Goal: Task Accomplishment & Management: Manage account settings

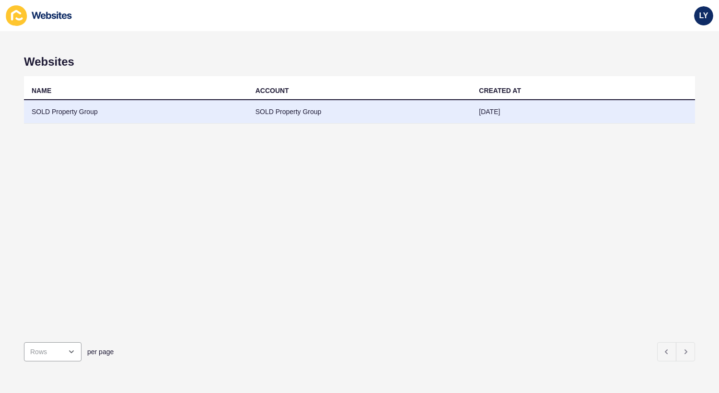
click at [136, 101] on td "SOLD Property Group" at bounding box center [136, 111] width 224 height 23
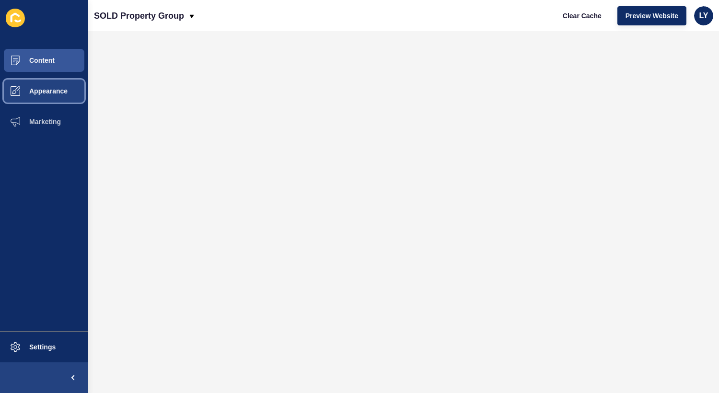
click at [22, 90] on span "Appearance" at bounding box center [33, 91] width 69 height 8
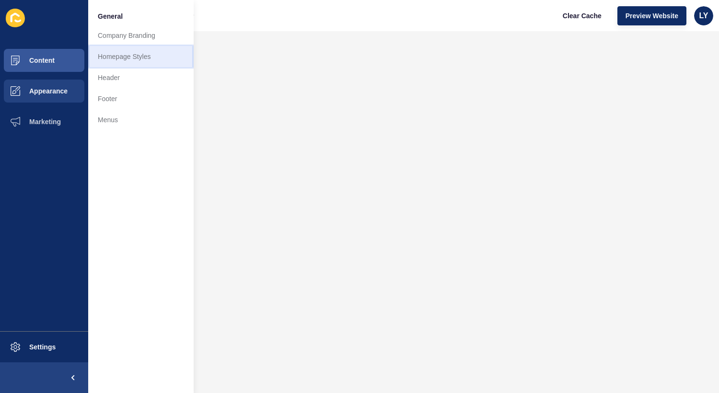
click at [132, 59] on link "Homepage Styles" at bounding box center [140, 56] width 105 height 21
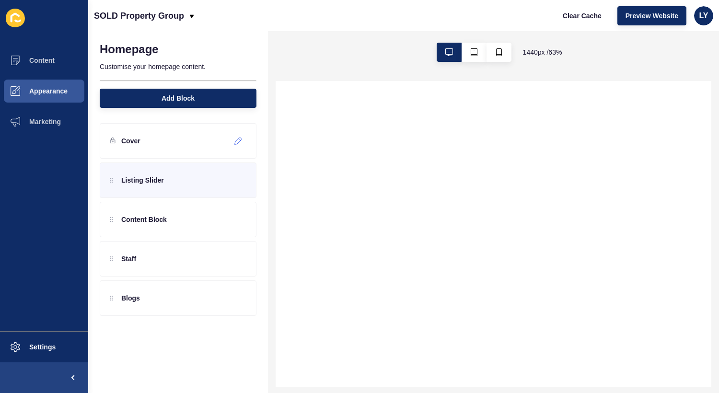
select select
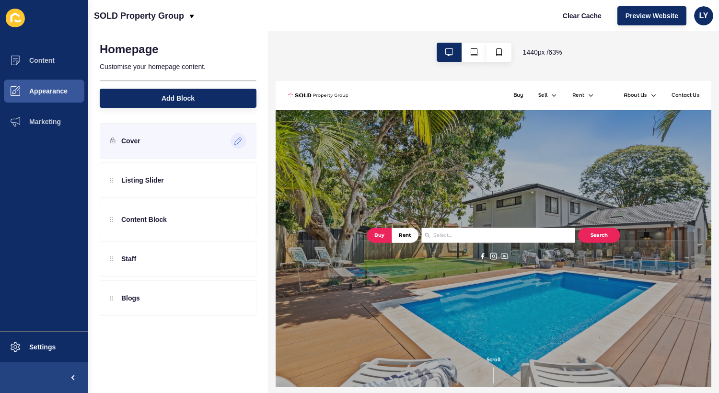
click at [241, 140] on icon at bounding box center [238, 141] width 8 height 8
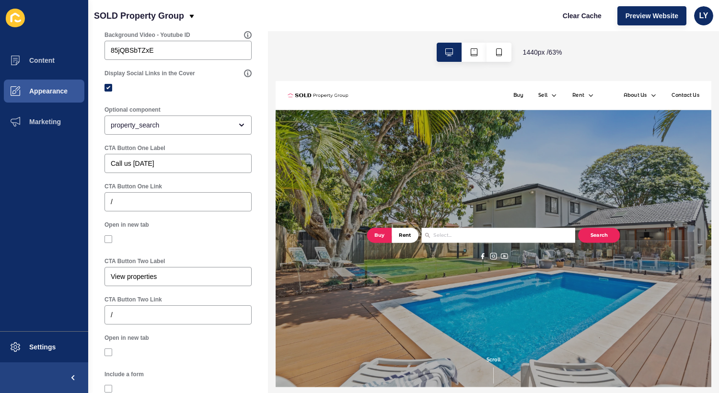
scroll to position [444, 0]
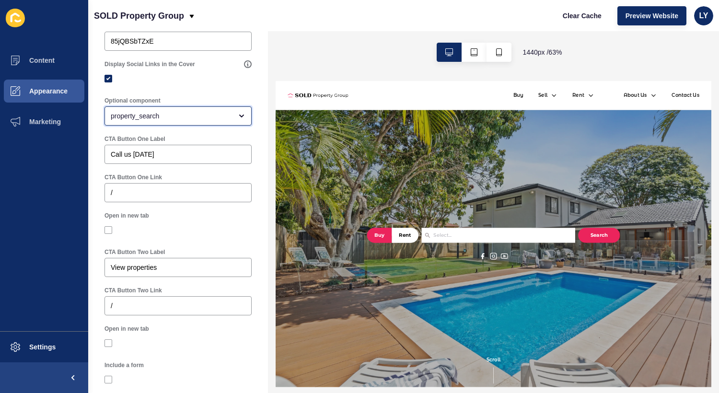
click at [176, 122] on div "property_search" at bounding box center [177, 115] width 147 height 19
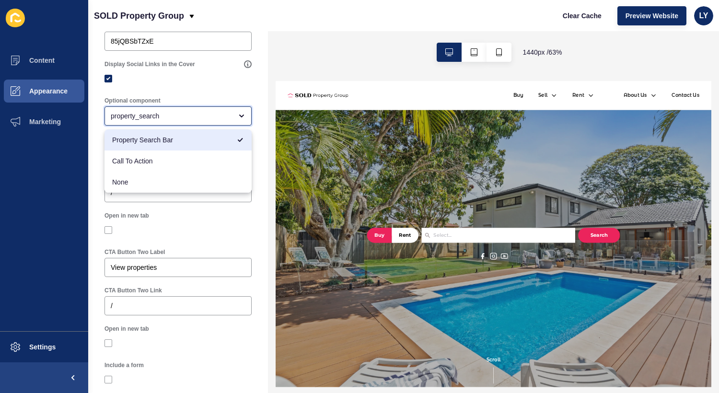
click at [170, 143] on span "Property Search Bar" at bounding box center [171, 140] width 118 height 10
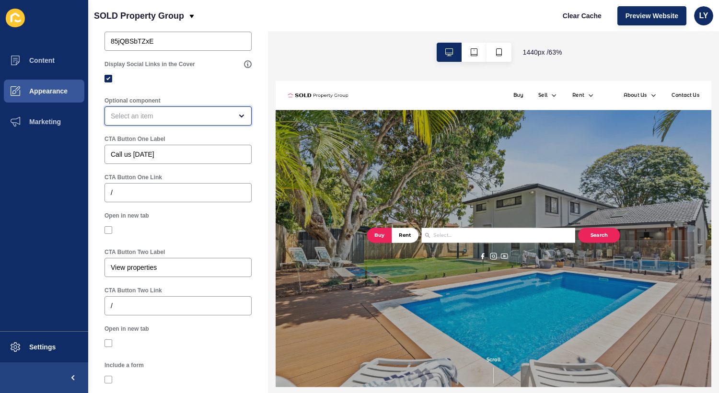
click at [218, 114] on div "open menu" at bounding box center [171, 116] width 121 height 10
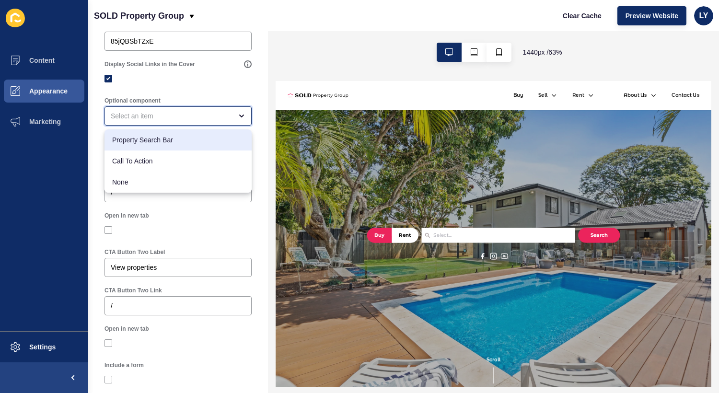
click at [193, 142] on span "Property Search Bar" at bounding box center [178, 140] width 132 height 10
type input "Property Search Bar"
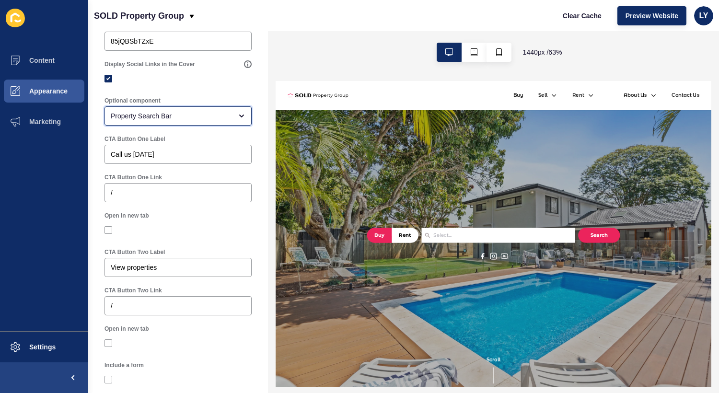
scroll to position [0, 0]
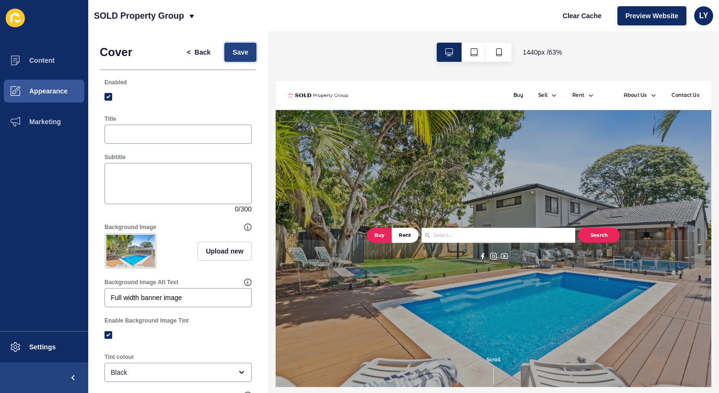
click at [238, 44] on button "Save" at bounding box center [240, 52] width 32 height 19
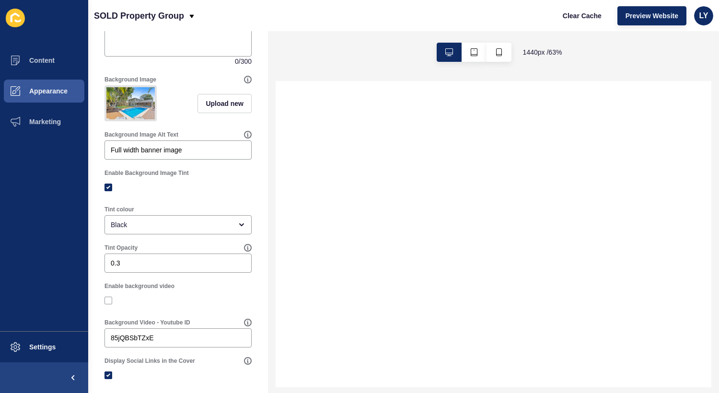
scroll to position [349, 0]
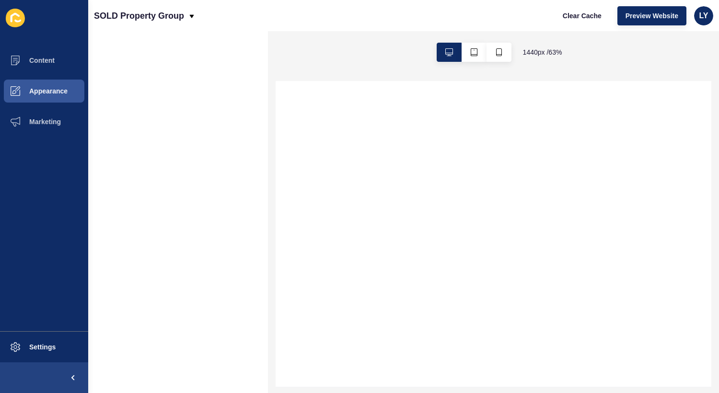
select select
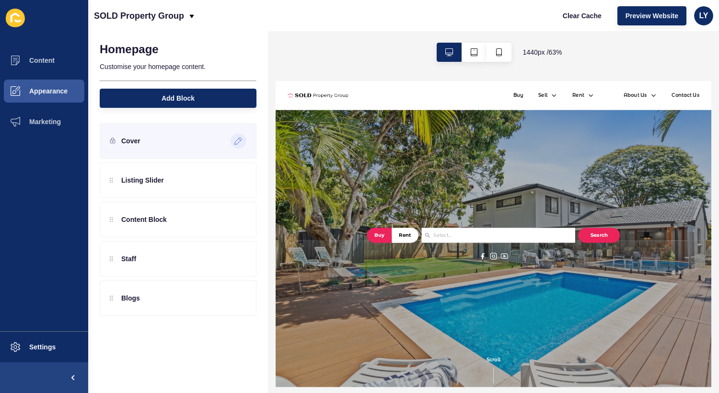
click at [234, 141] on icon at bounding box center [238, 141] width 8 height 8
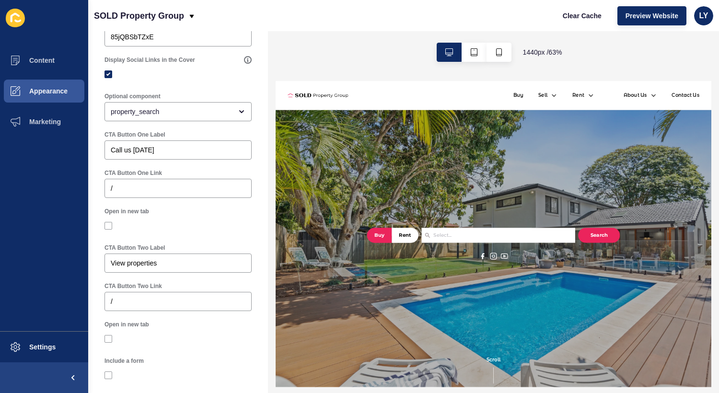
scroll to position [504, 0]
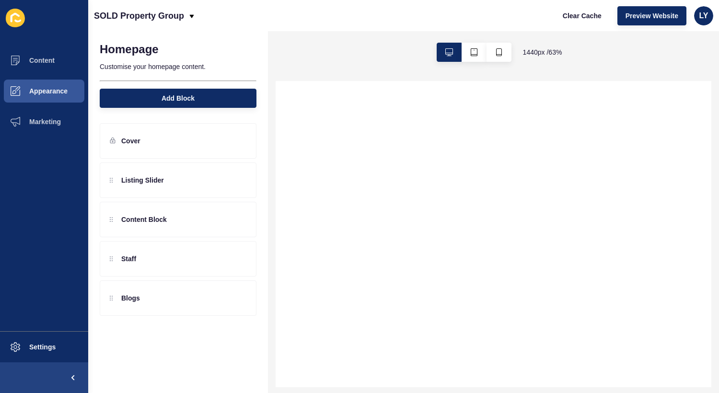
click at [299, 62] on div "1440 px / 63 %" at bounding box center [493, 52] width 451 height 42
click at [237, 140] on icon at bounding box center [238, 141] width 7 height 7
select select
